Goal: Task Accomplishment & Management: Complete application form

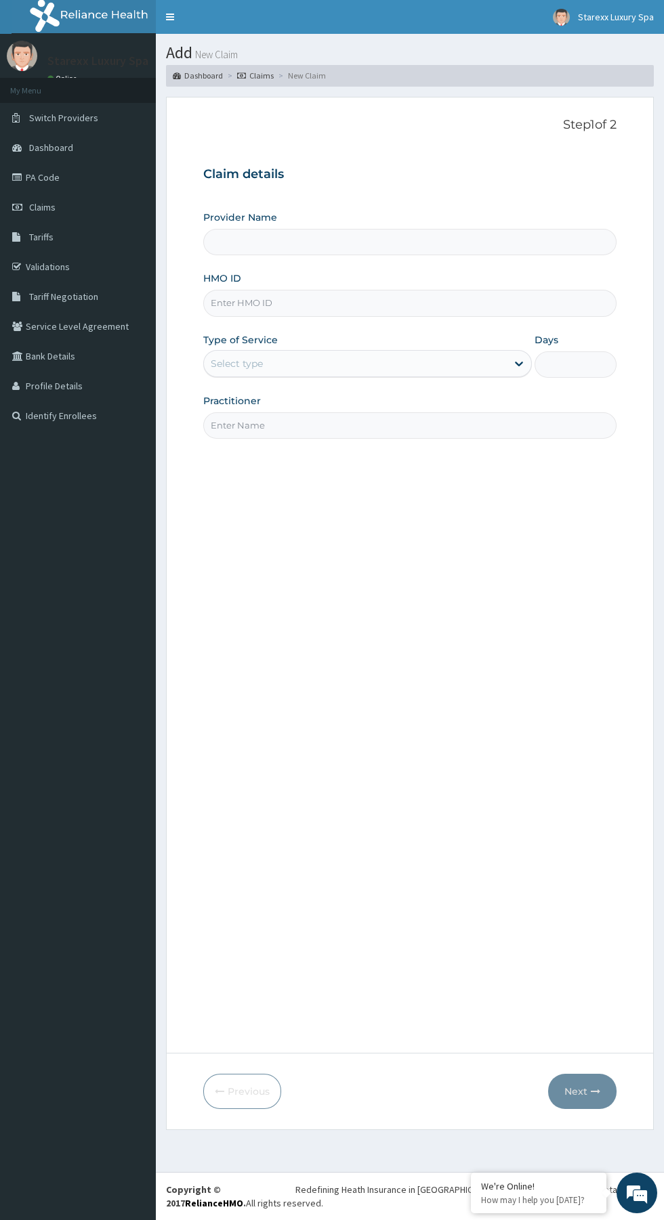
type input "Starexx Luxury Spa"
type input "1"
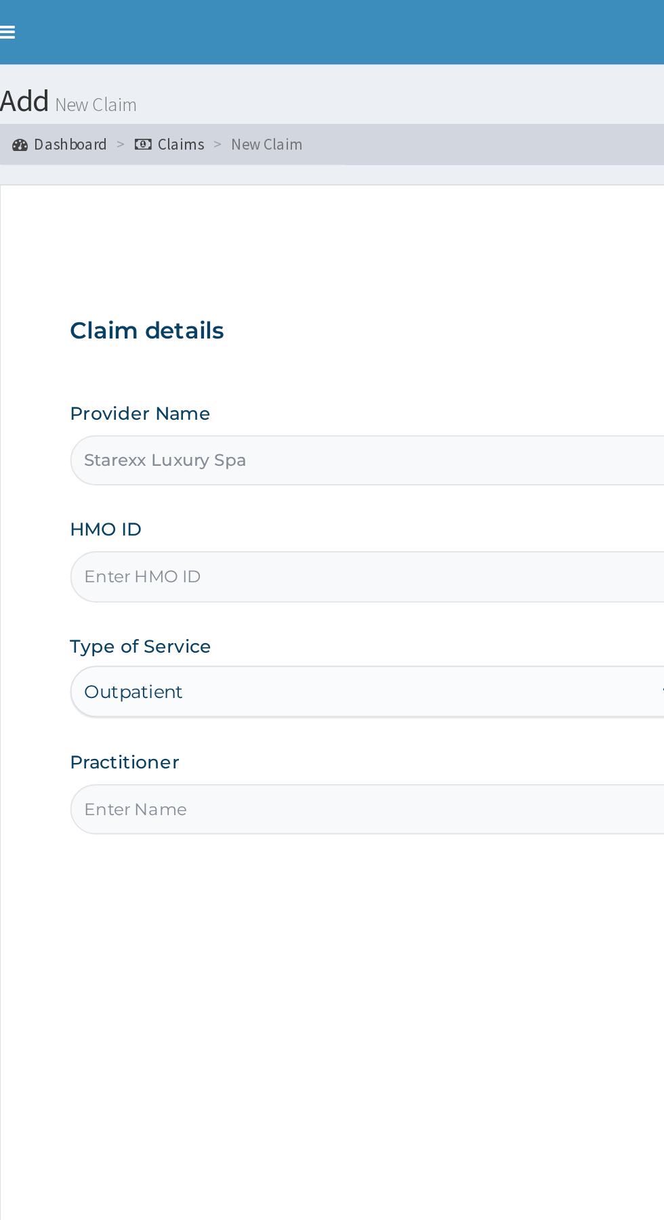
click at [311, 299] on input "HMO ID" at bounding box center [409, 303] width 413 height 26
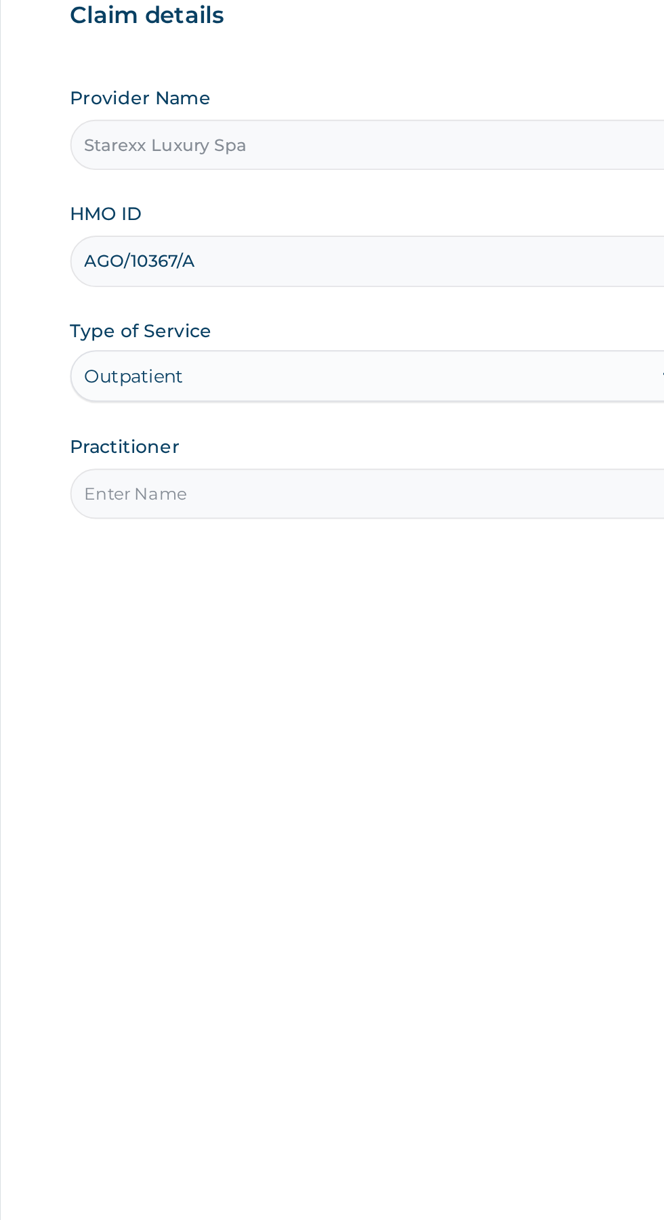
type input "AGO/10367/A"
click at [307, 414] on input "Practitioner" at bounding box center [409, 425] width 413 height 26
type input "Morenikeji"
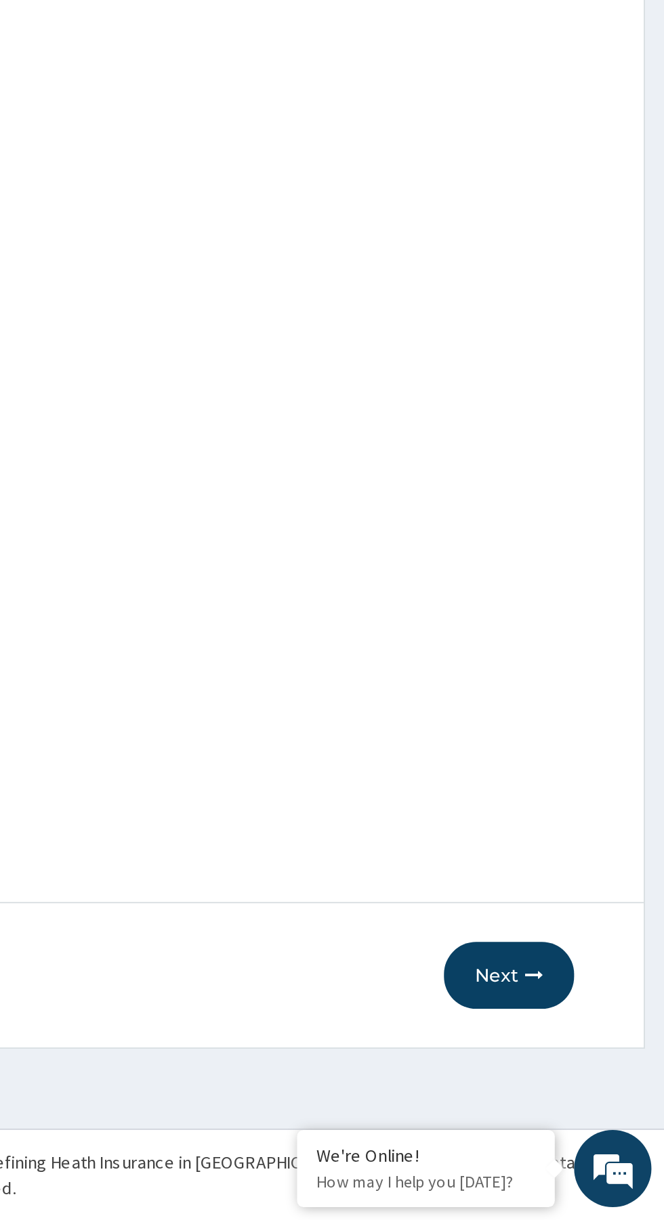
click at [589, 1089] on button "Next" at bounding box center [582, 1091] width 68 height 35
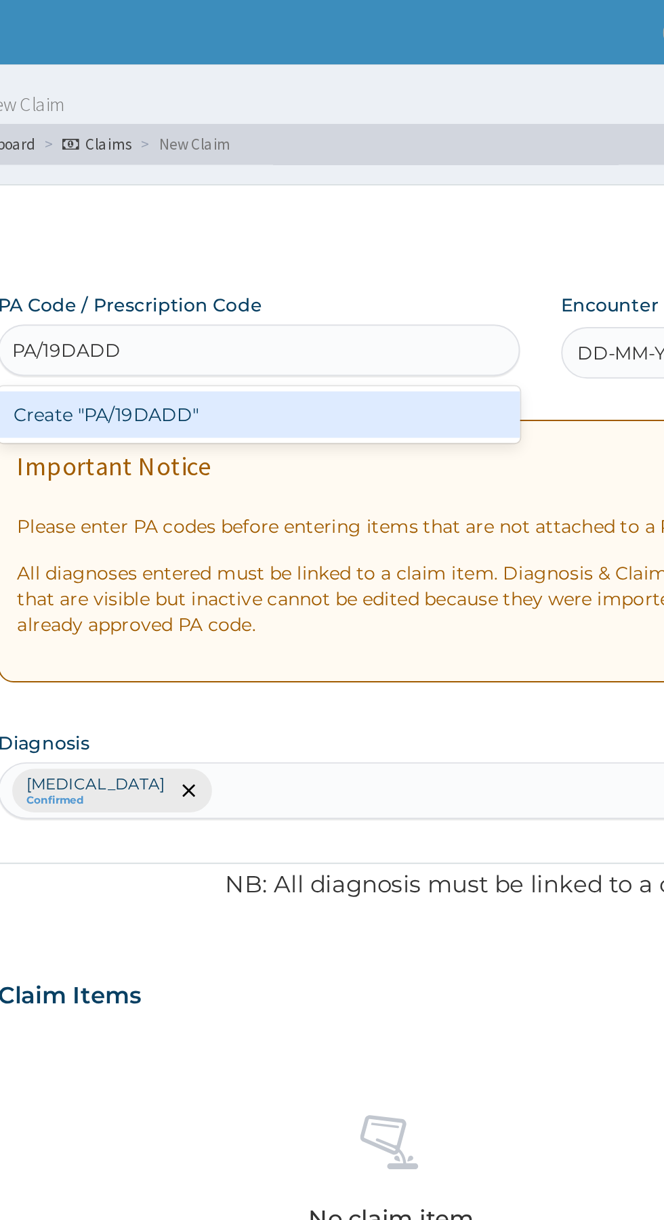
click at [392, 210] on div "Create "PA/19DADD"" at bounding box center [340, 218] width 274 height 24
type input "PA/19DADD"
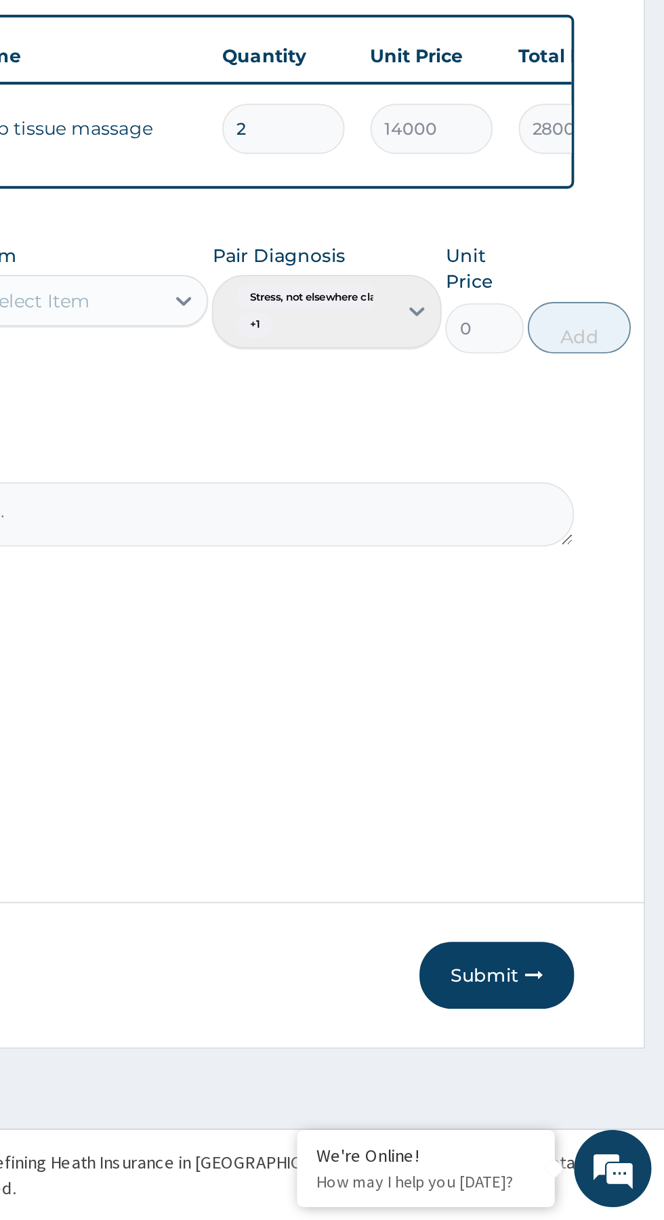
click at [584, 1087] on button "Submit" at bounding box center [575, 1091] width 81 height 35
click at [580, 1096] on button "Submit" at bounding box center [575, 1091] width 81 height 35
click at [575, 1091] on button "Submit" at bounding box center [575, 1091] width 81 height 35
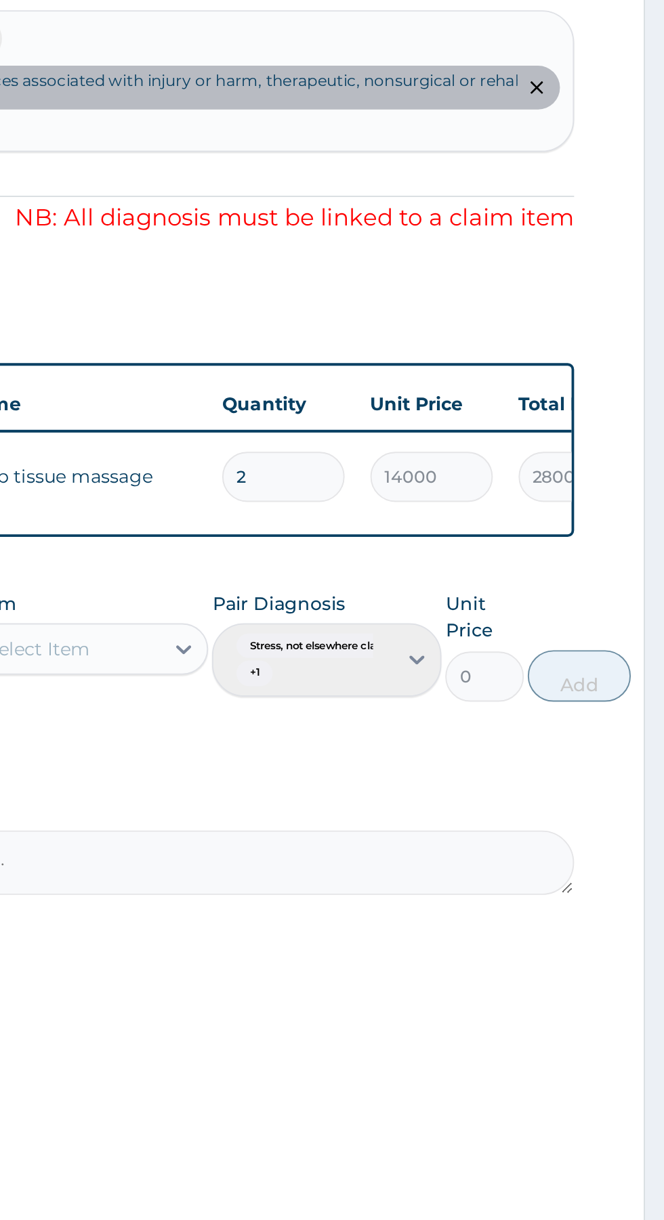
click at [475, 643] on input "2" at bounding box center [463, 646] width 64 height 26
type input "0.00"
type input "1"
type input "14000.00"
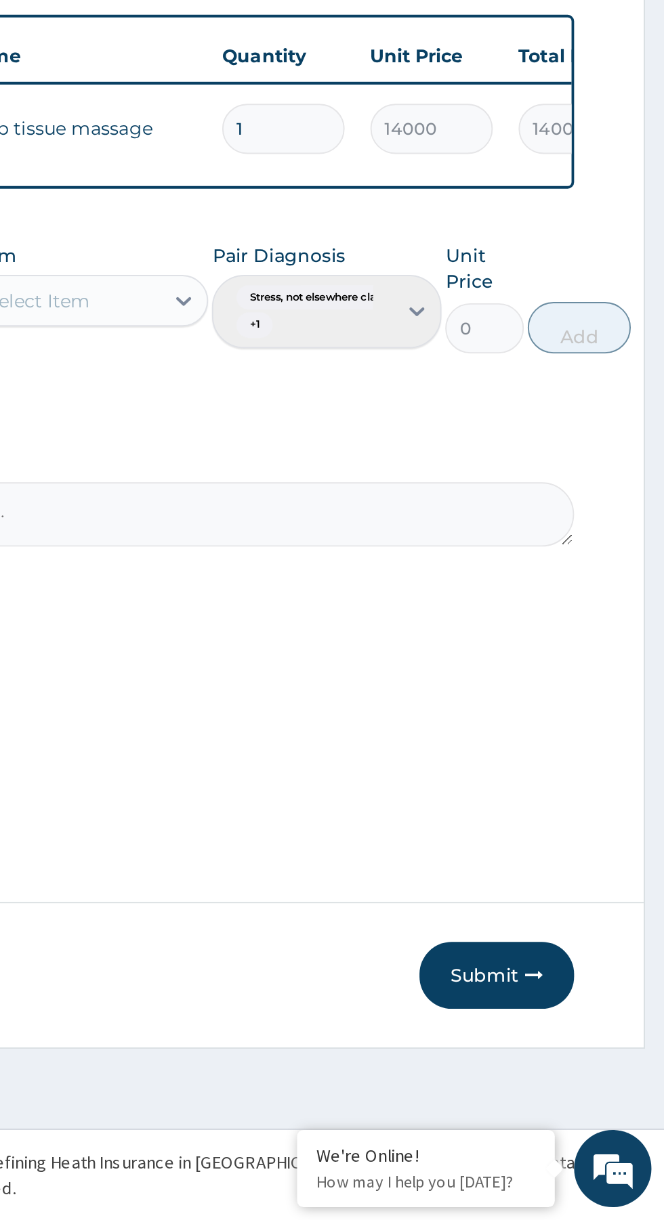
type input "1"
click at [575, 1087] on button "Submit" at bounding box center [575, 1091] width 81 height 35
click at [576, 1083] on button "Submit" at bounding box center [575, 1091] width 81 height 35
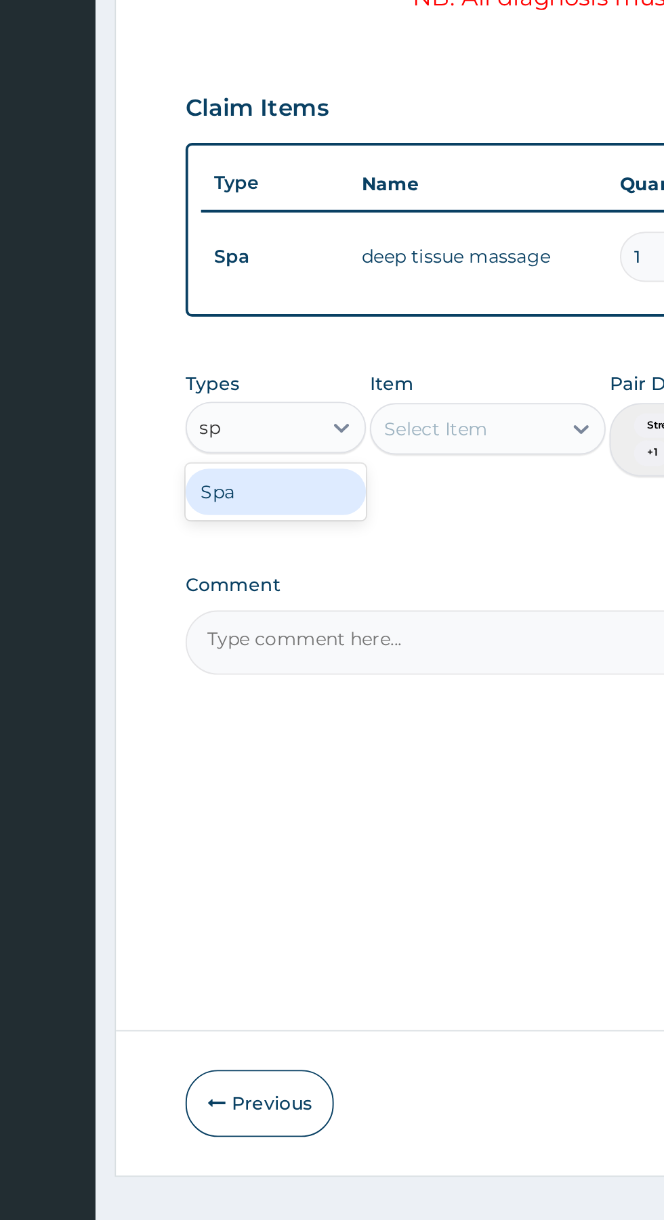
click at [261, 766] on div "Spa" at bounding box center [250, 770] width 95 height 24
type input "sp"
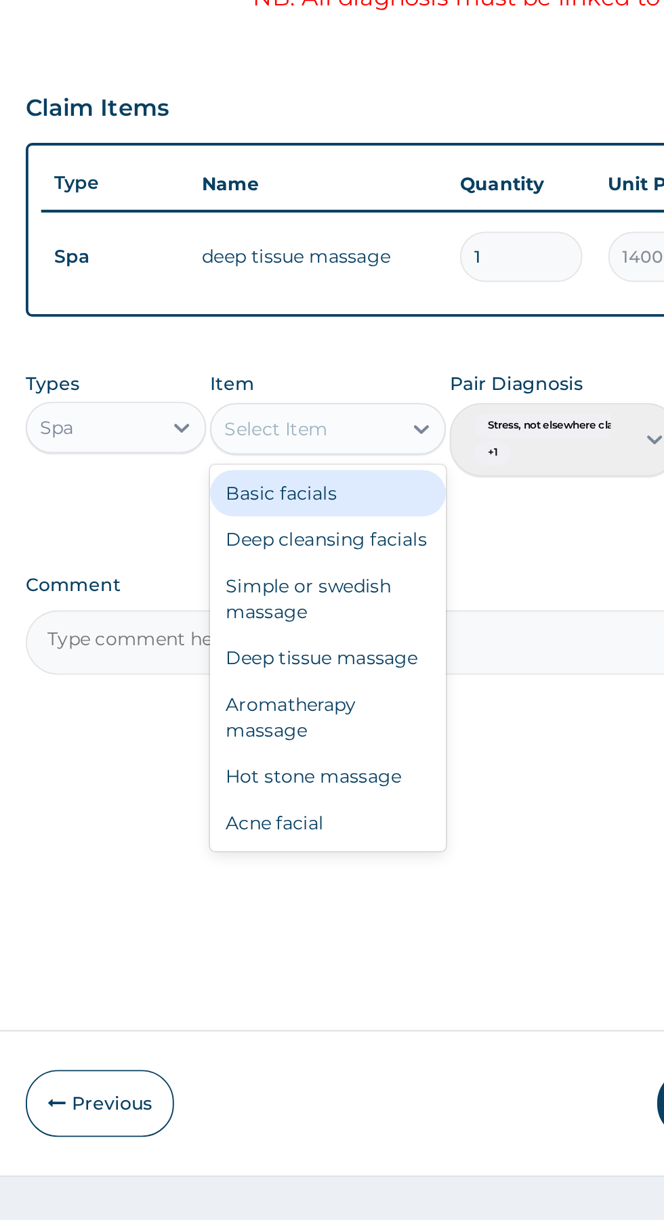
click at [398, 793] on div "Deep cleansing facials" at bounding box center [362, 795] width 124 height 24
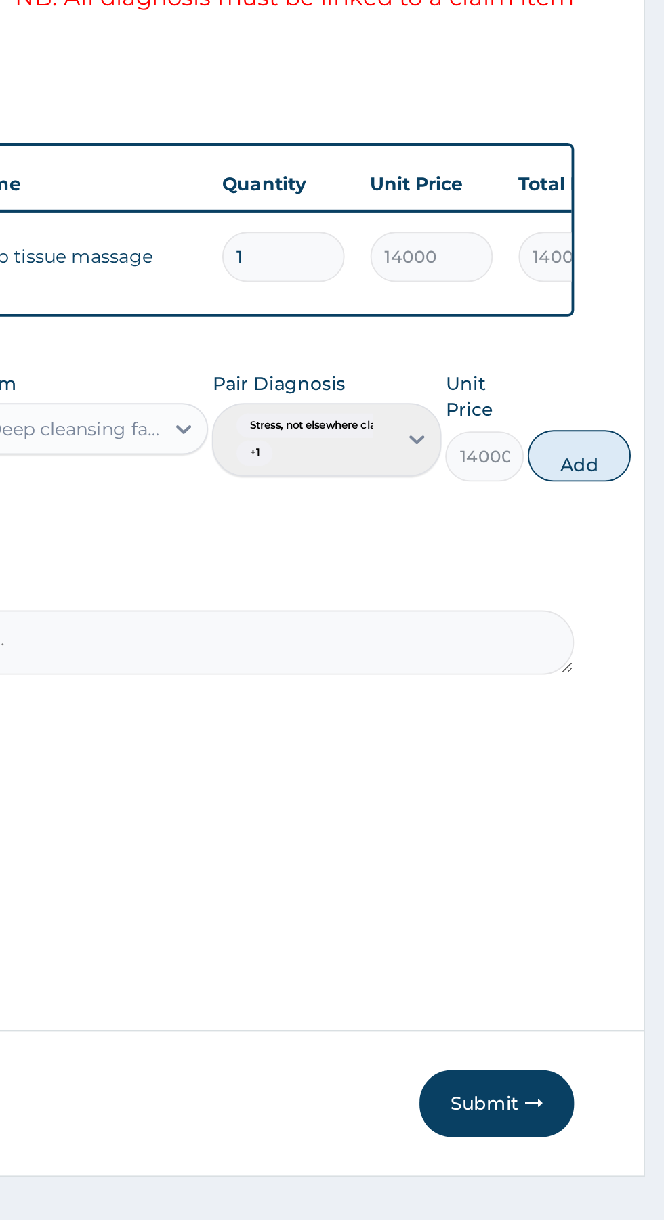
click at [625, 750] on button "Add" at bounding box center [619, 750] width 54 height 27
type input "0"
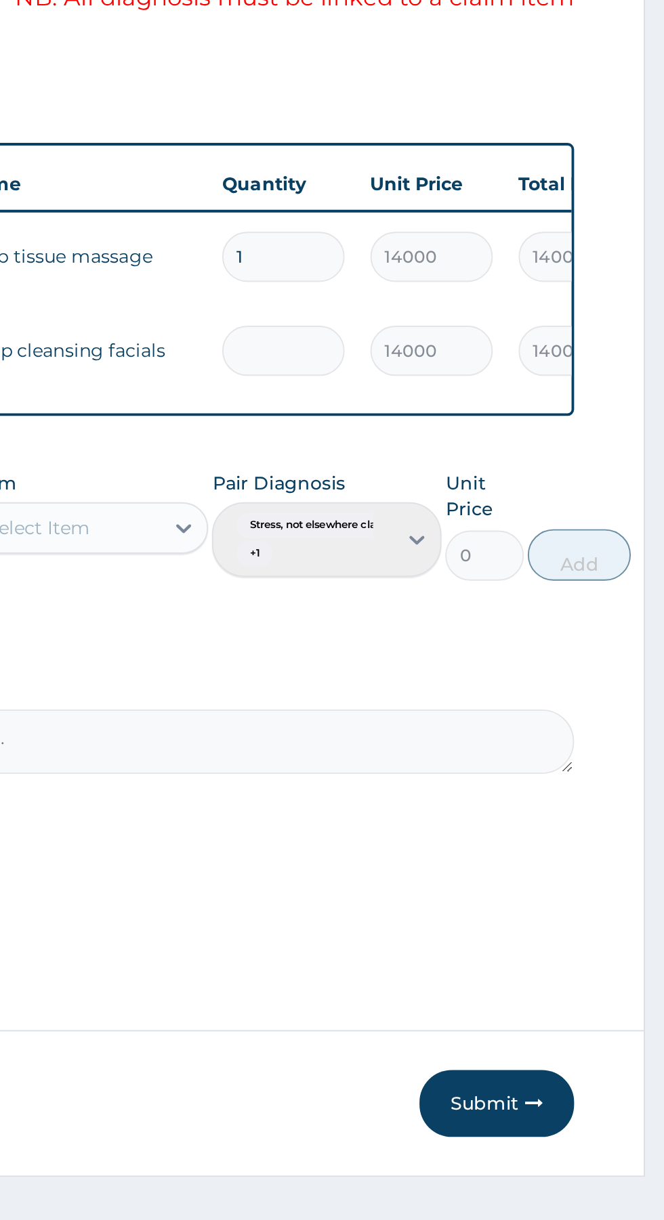
type input "0.00"
click at [557, 695] on input "14000" at bounding box center [541, 695] width 64 height 26
click at [473, 693] on input "number" at bounding box center [463, 695] width 64 height 26
type input "1"
type input "14000.00"
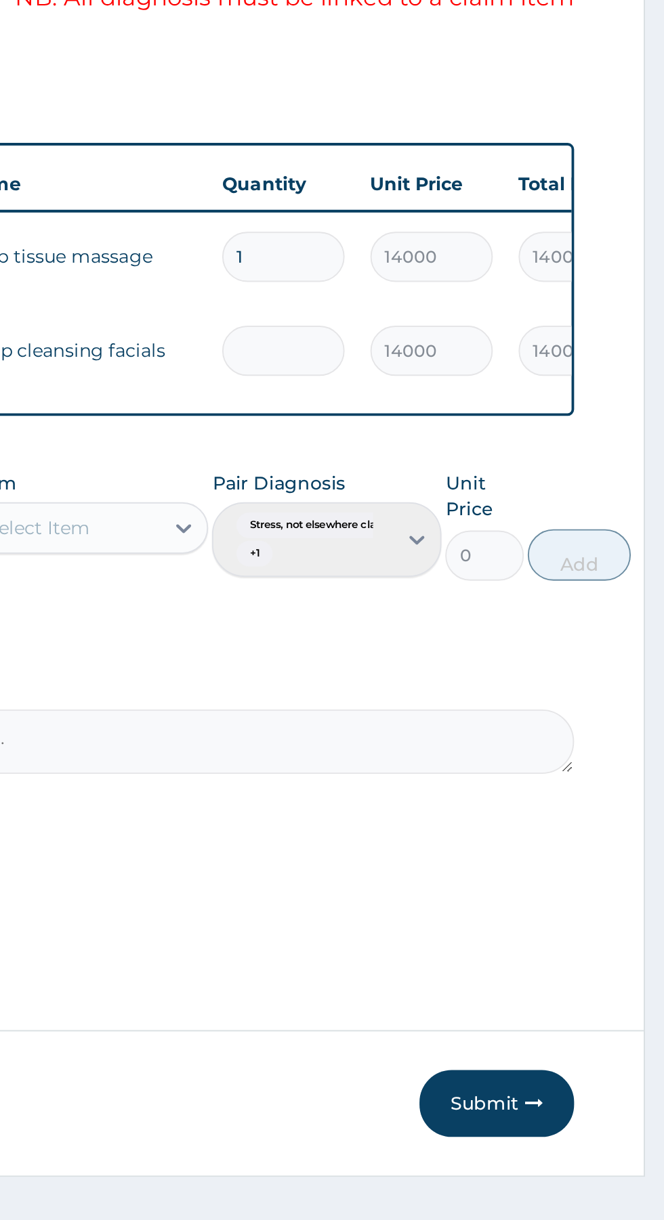
type input "0.00"
type input "0"
click at [580, 1089] on button "Submit" at bounding box center [575, 1091] width 81 height 35
click at [580, 1096] on button "Submit" at bounding box center [575, 1091] width 81 height 35
click at [580, 1097] on button "Submit" at bounding box center [575, 1091] width 81 height 35
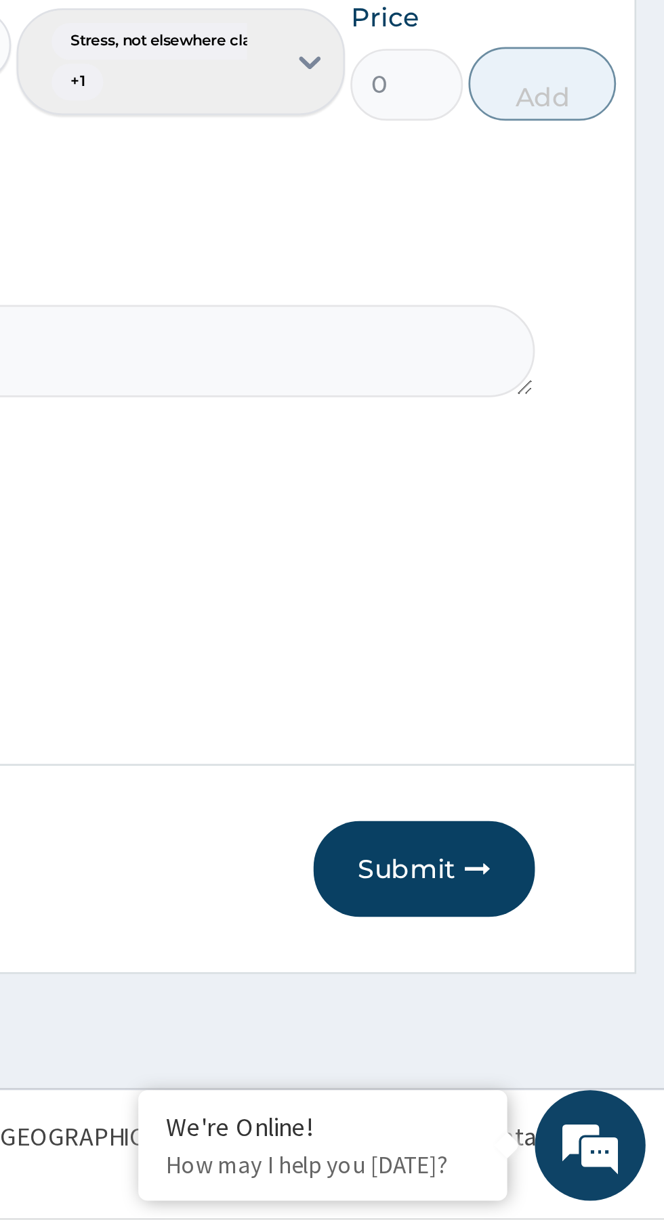
click at [587, 1086] on button "Submit" at bounding box center [575, 1091] width 81 height 35
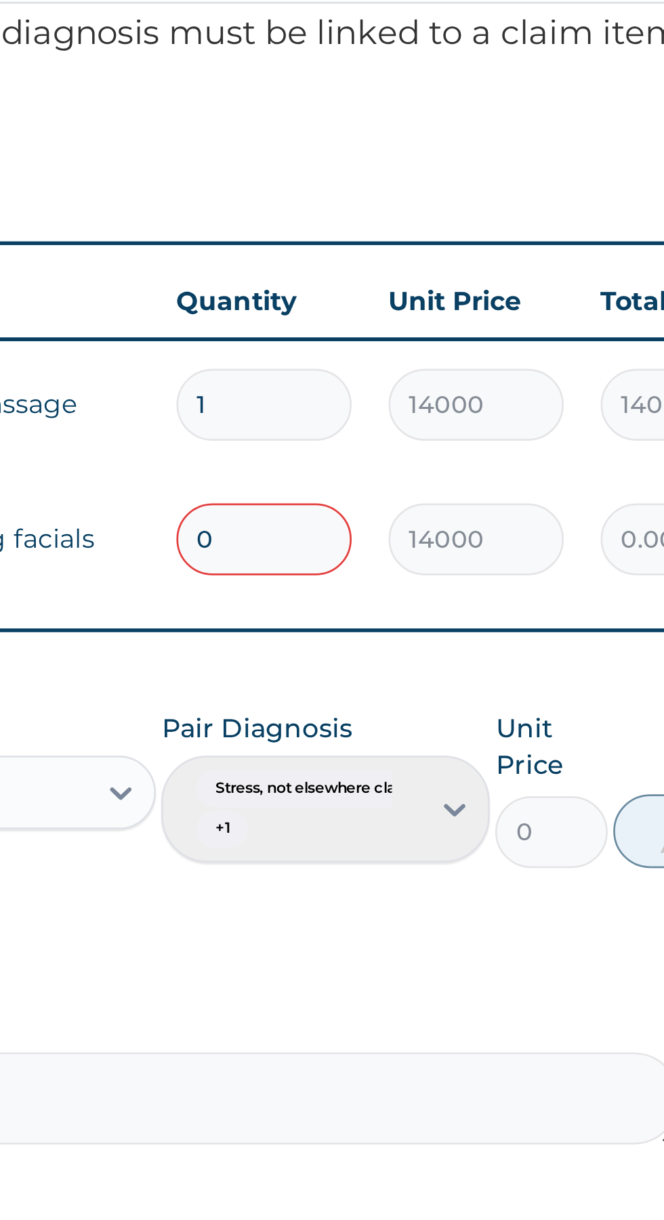
click at [465, 696] on input "0" at bounding box center [463, 695] width 64 height 26
type input "1"
type input "14000.00"
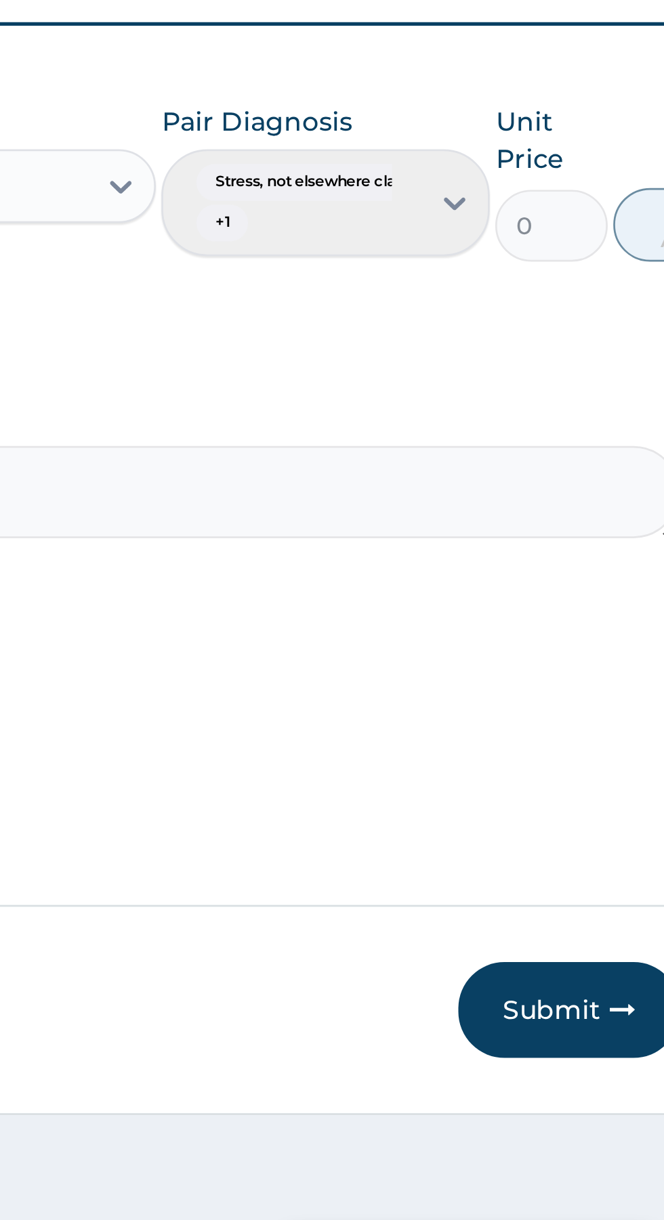
click at [571, 1089] on button "Submit" at bounding box center [575, 1091] width 81 height 35
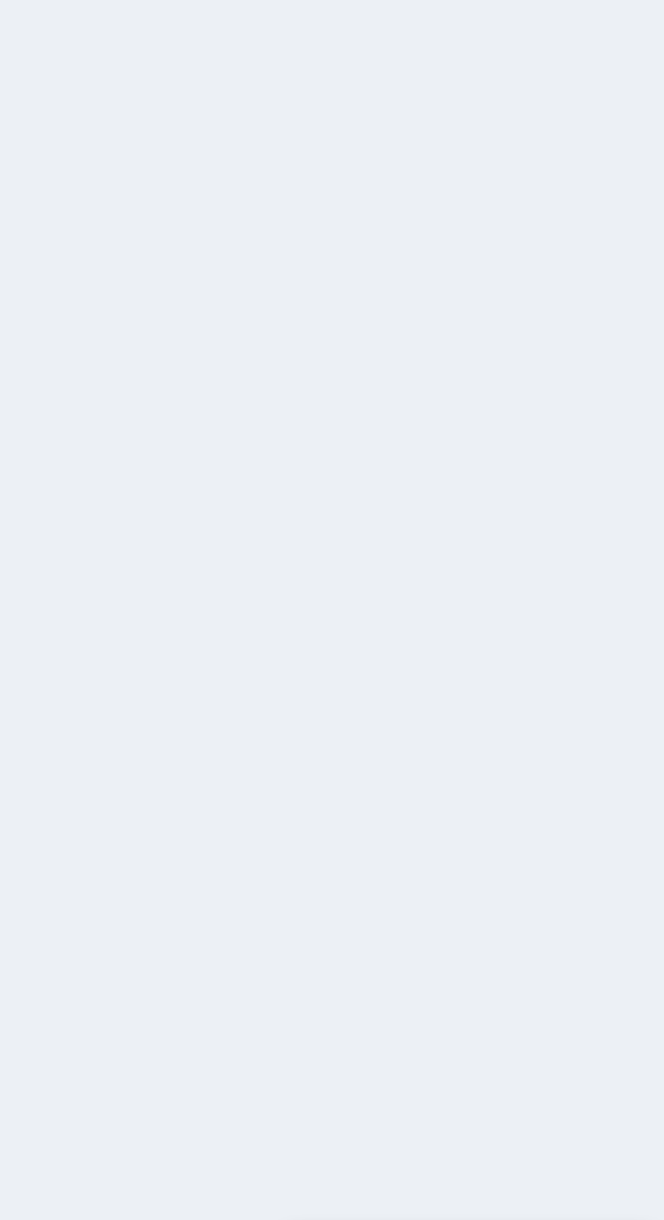
click at [561, 1083] on div at bounding box center [409, 615] width 487 height 1037
